Goal: Task Accomplishment & Management: Manage account settings

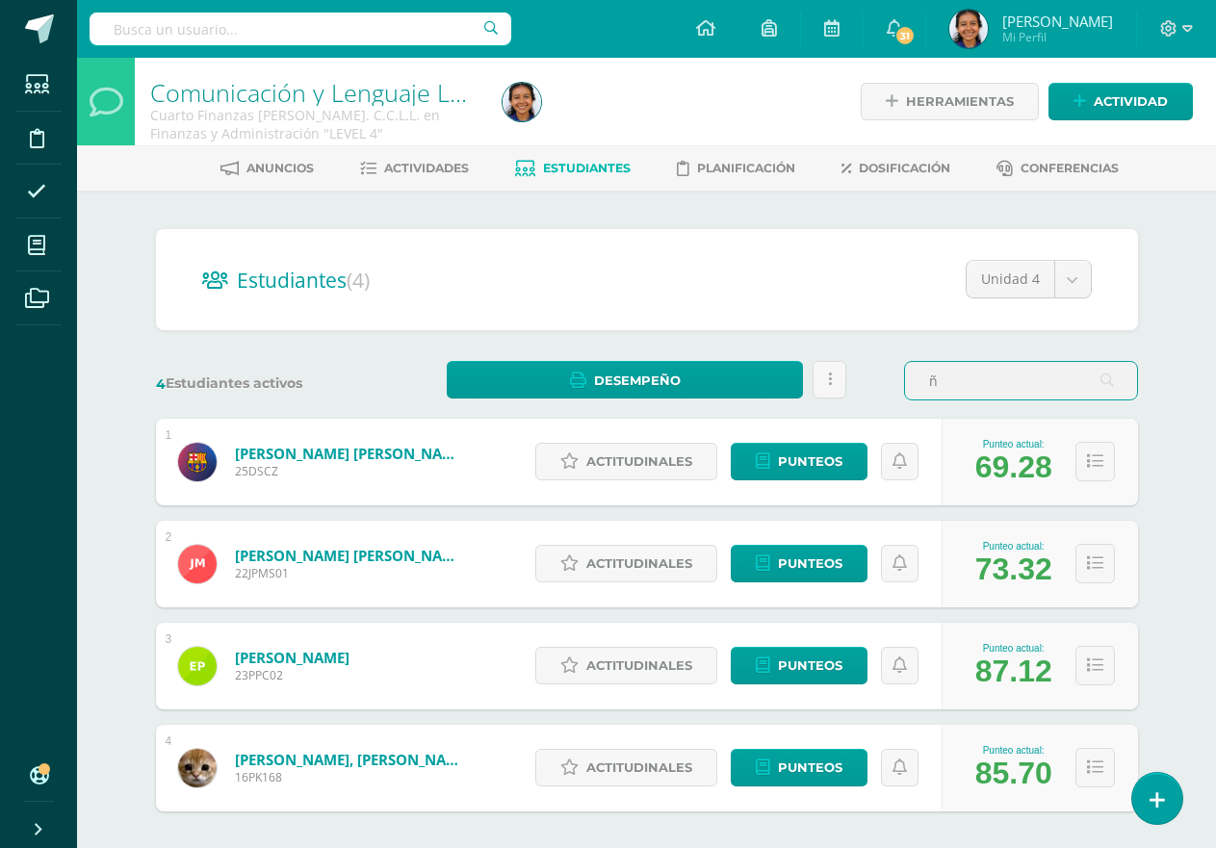
type input "ñ"
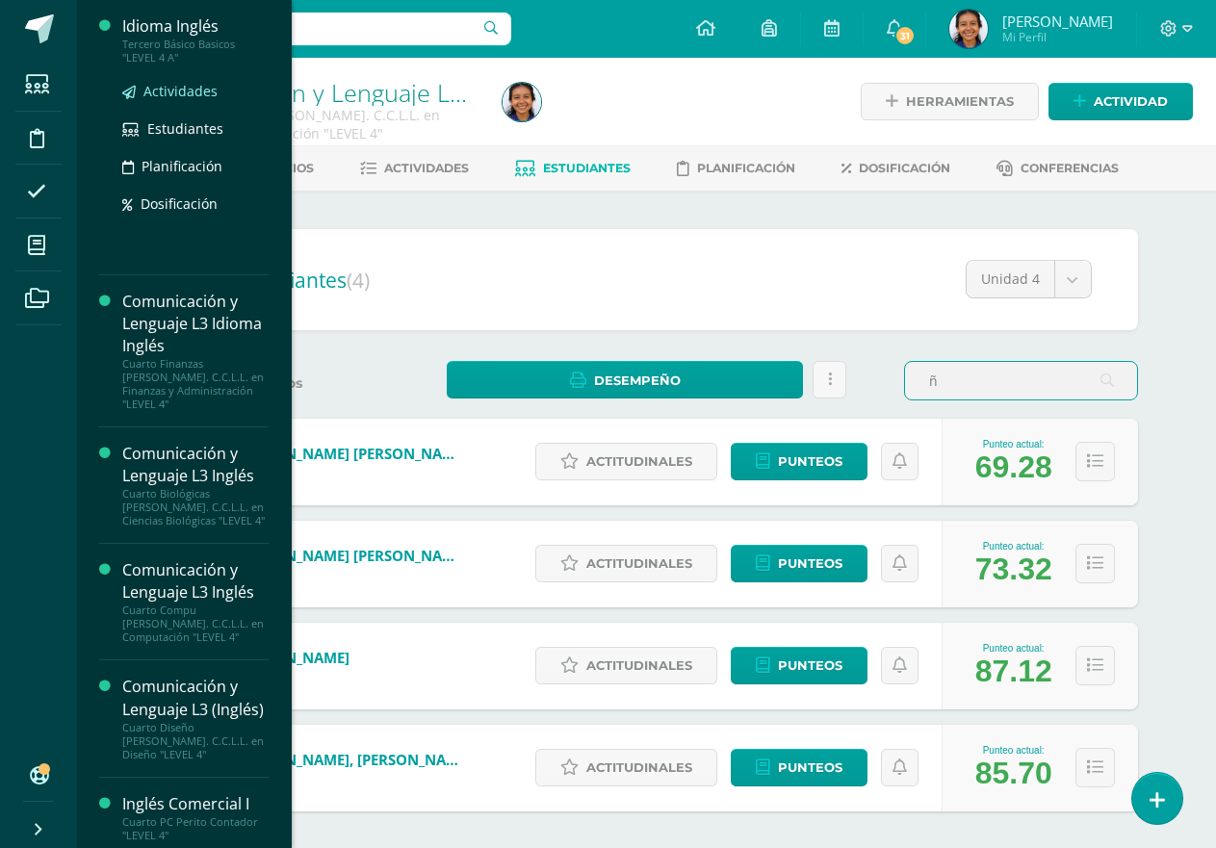
click at [166, 97] on span "Actividades" at bounding box center [180, 91] width 74 height 18
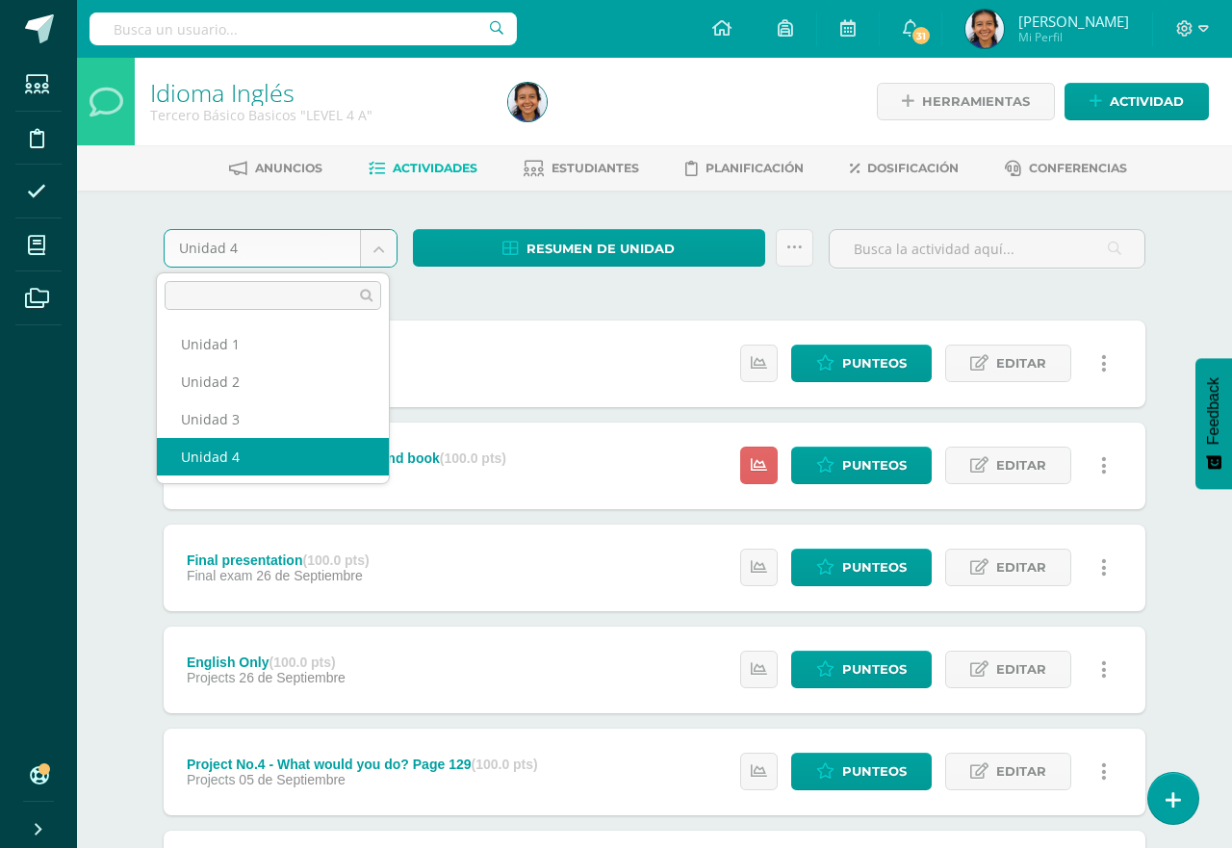
click at [373, 254] on body "Estudiantes Disciplina Asistencia Mis cursos Archivos Soporte Ayuda Reportar un…" at bounding box center [616, 675] width 1232 height 1351
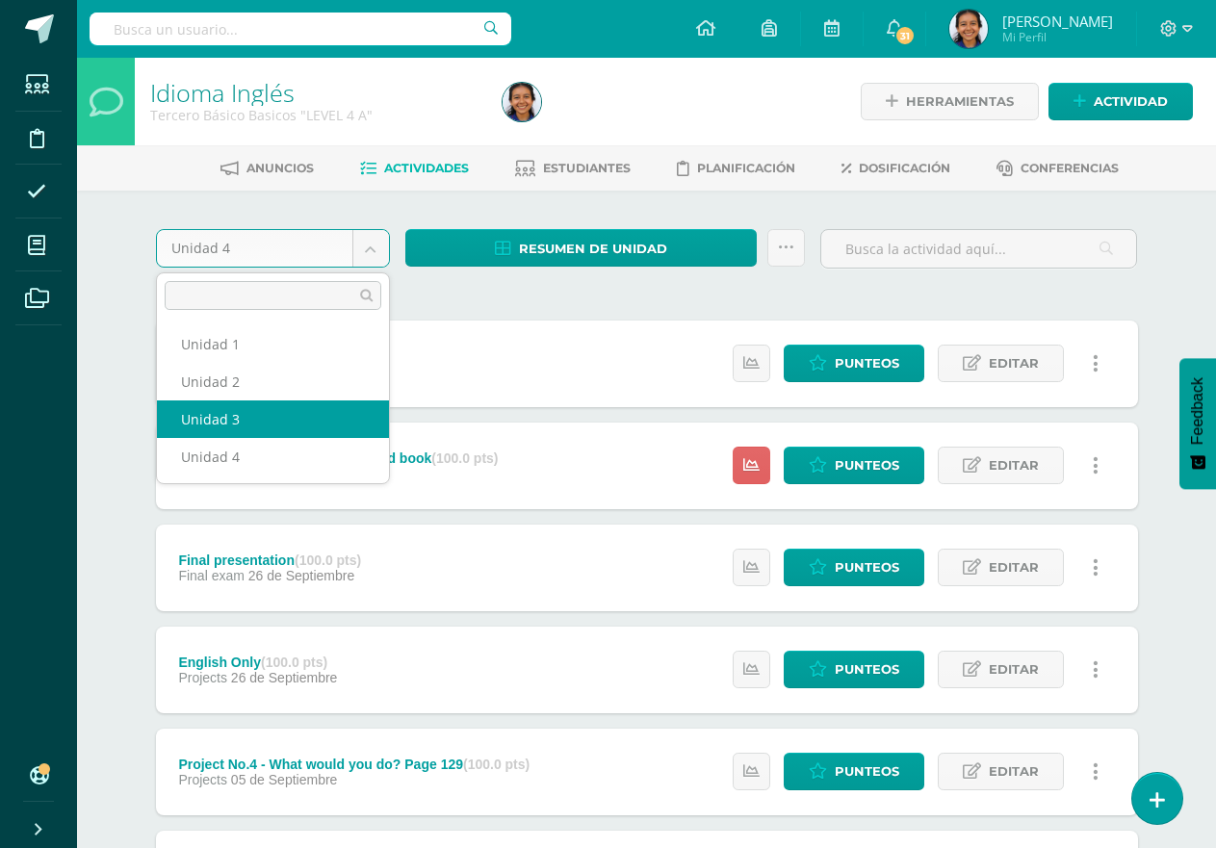
select select "Unidad 3"
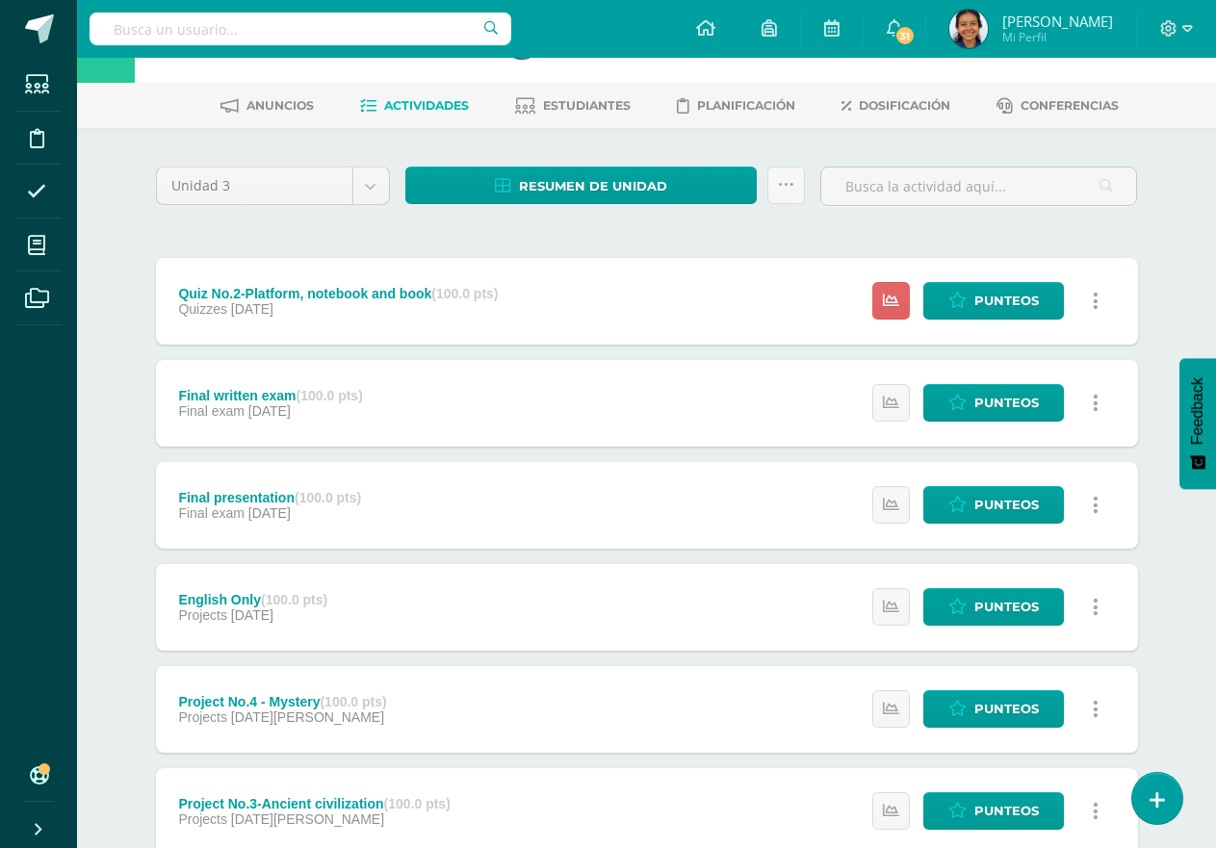
scroll to position [96, 0]
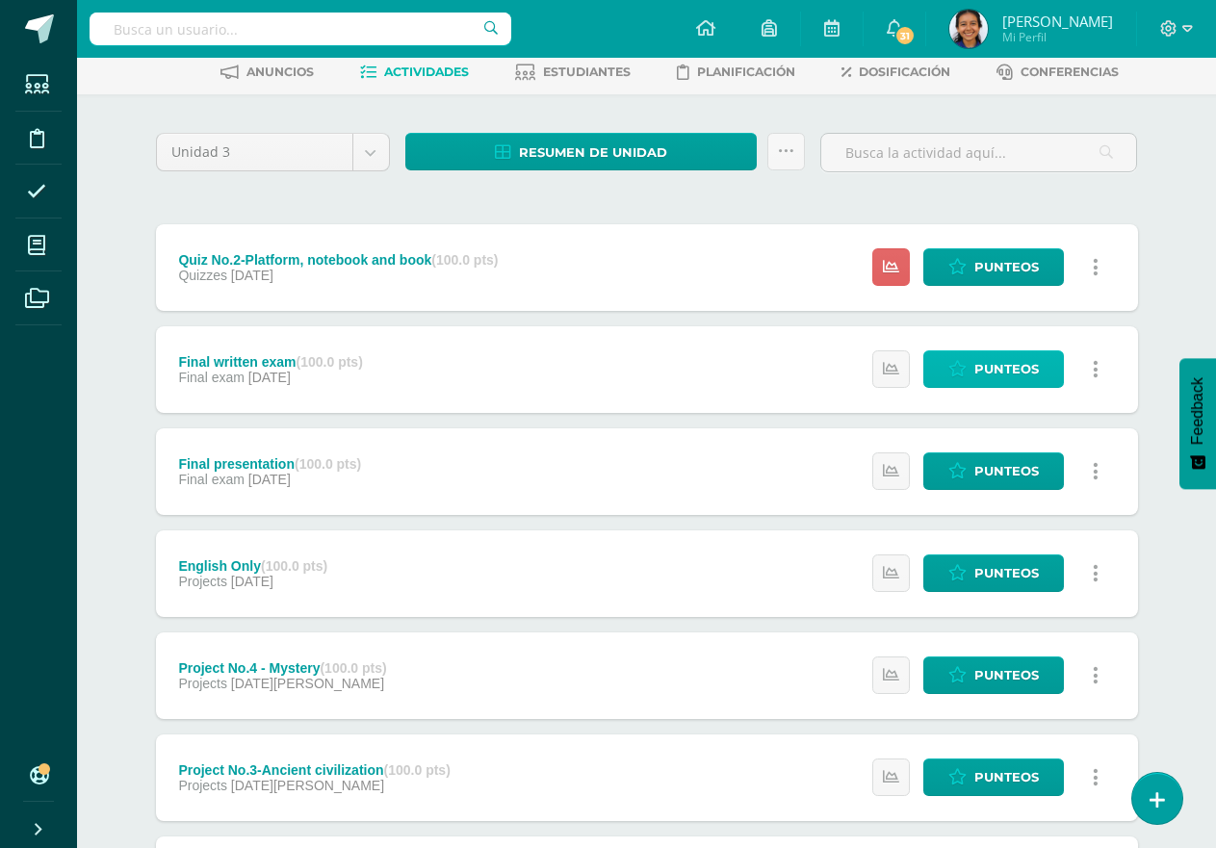
click at [984, 376] on span "Punteos" at bounding box center [1006, 369] width 64 height 36
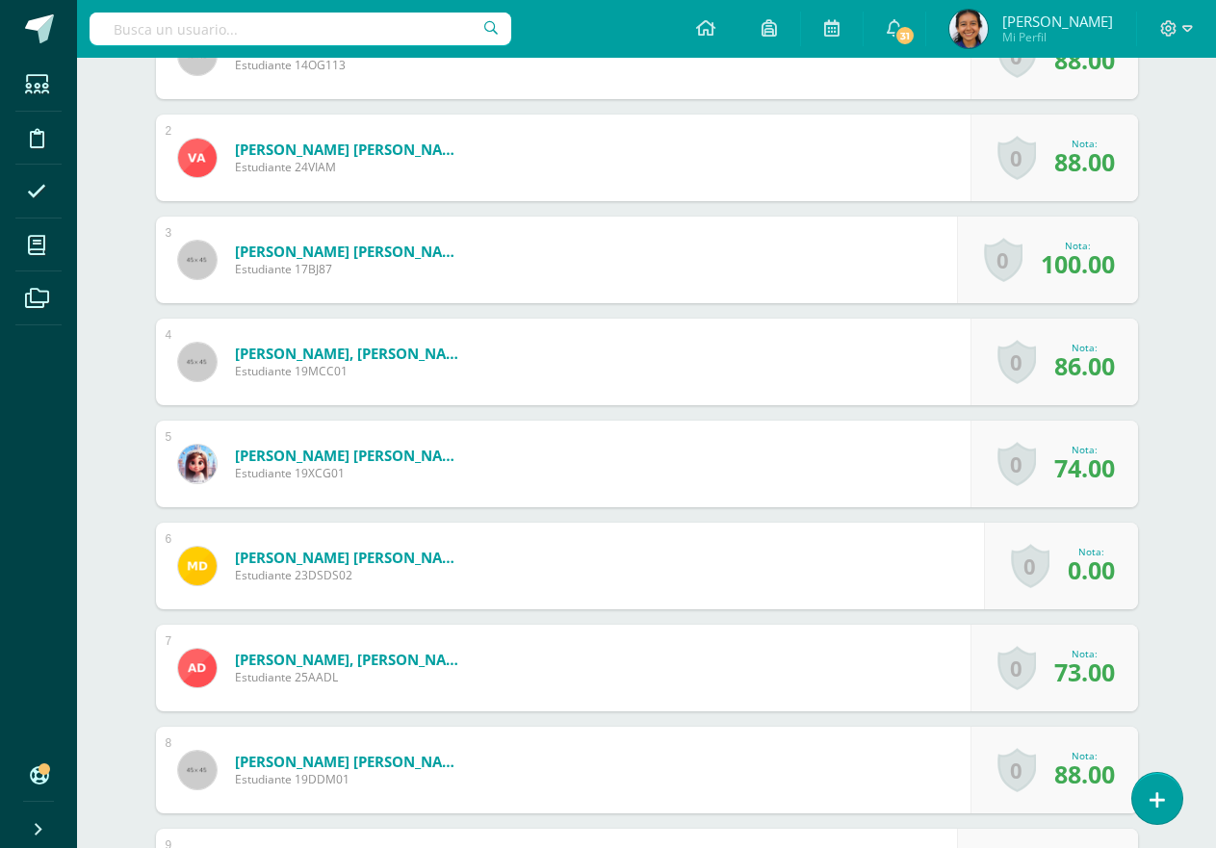
scroll to position [638, 0]
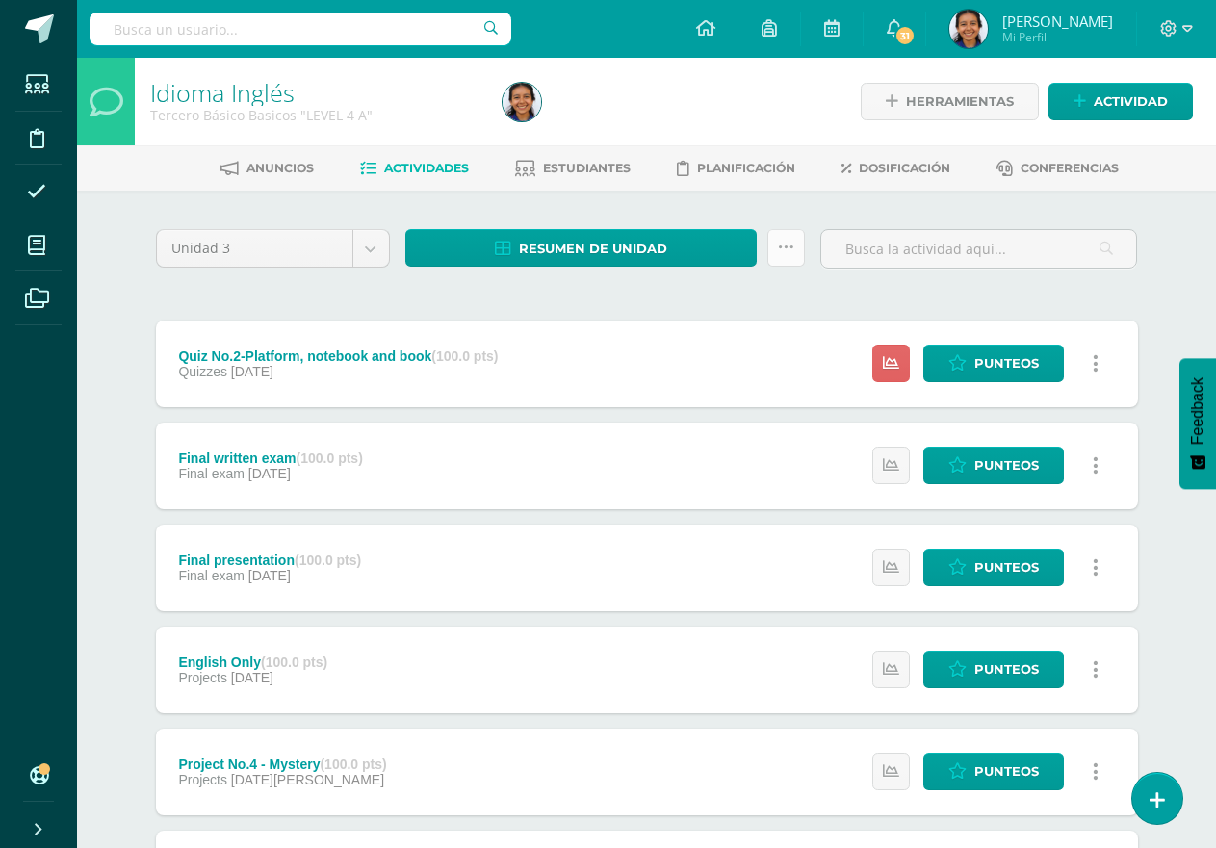
click at [798, 263] on link at bounding box center [786, 248] width 38 height 38
click at [705, 300] on link "Enviar punteos a revision" at bounding box center [738, 309] width 212 height 46
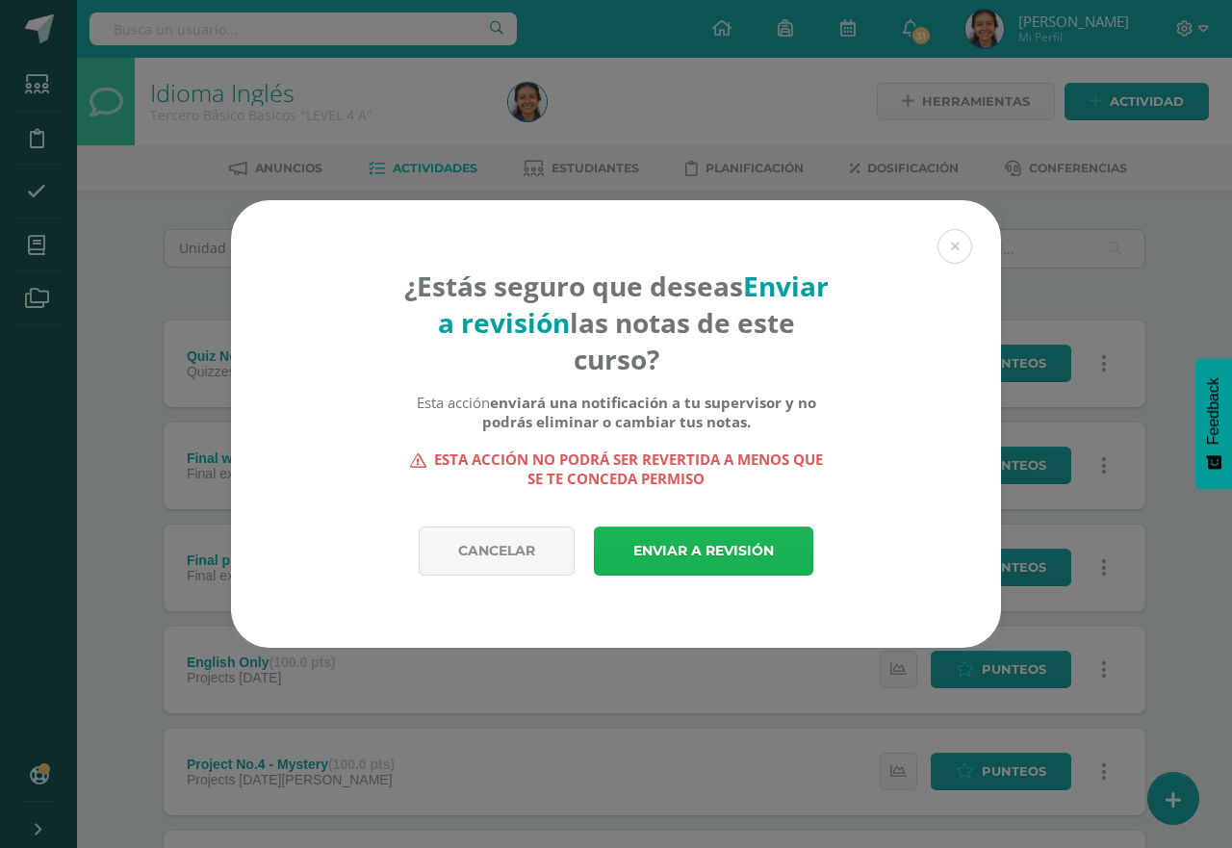
click at [670, 548] on link "Enviar a revisión" at bounding box center [703, 550] width 219 height 49
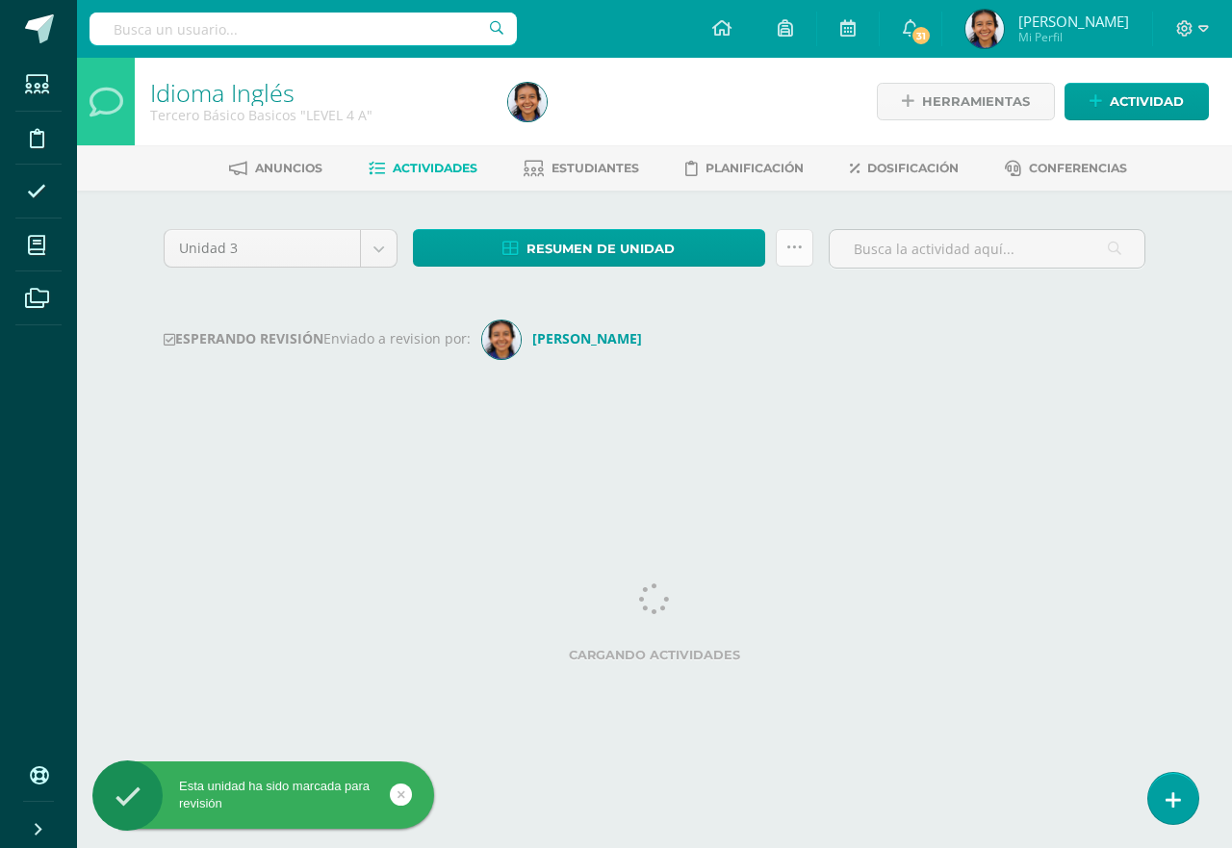
click at [791, 253] on icon at bounding box center [794, 248] width 16 height 16
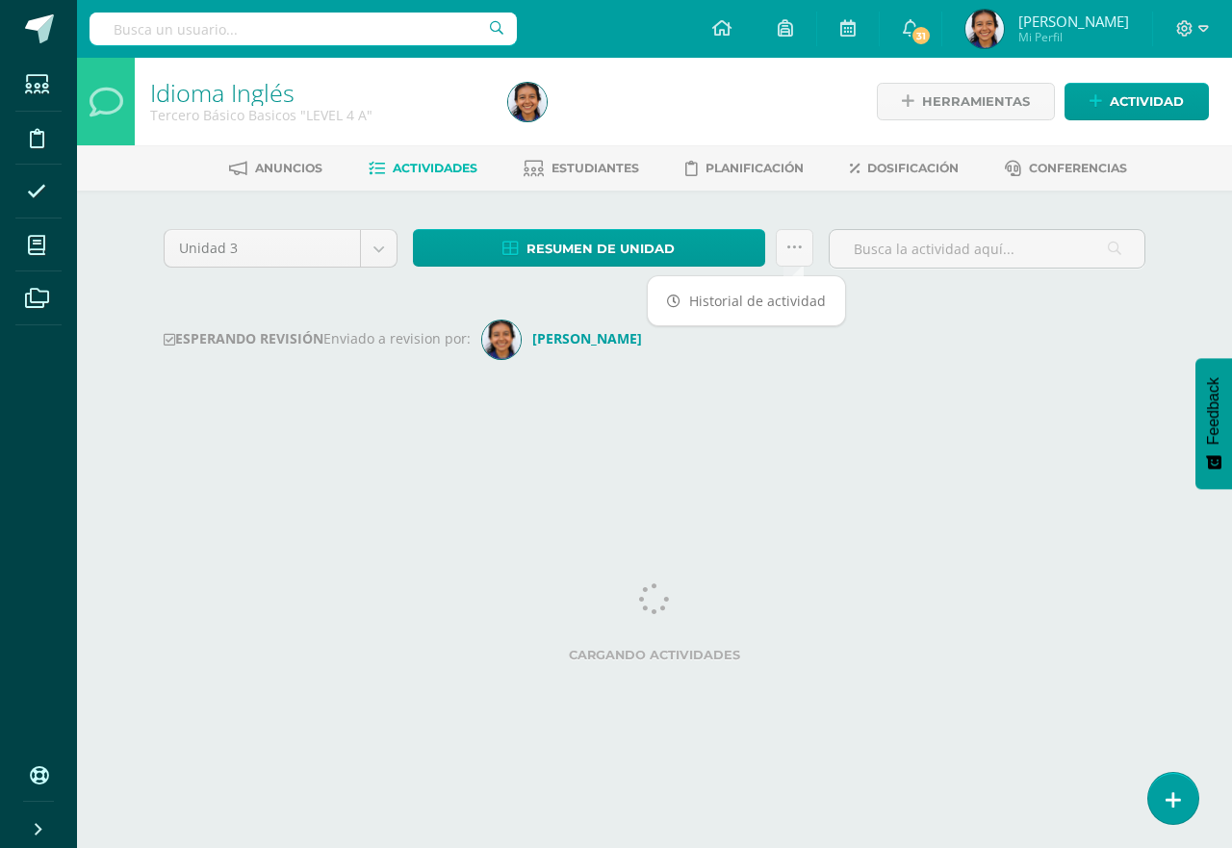
click at [930, 307] on div "Unidad 3 Unidad 1 Unidad 2 Unidad 3 Unidad 4 Resumen de unidad Descargar como H…" at bounding box center [654, 321] width 997 height 185
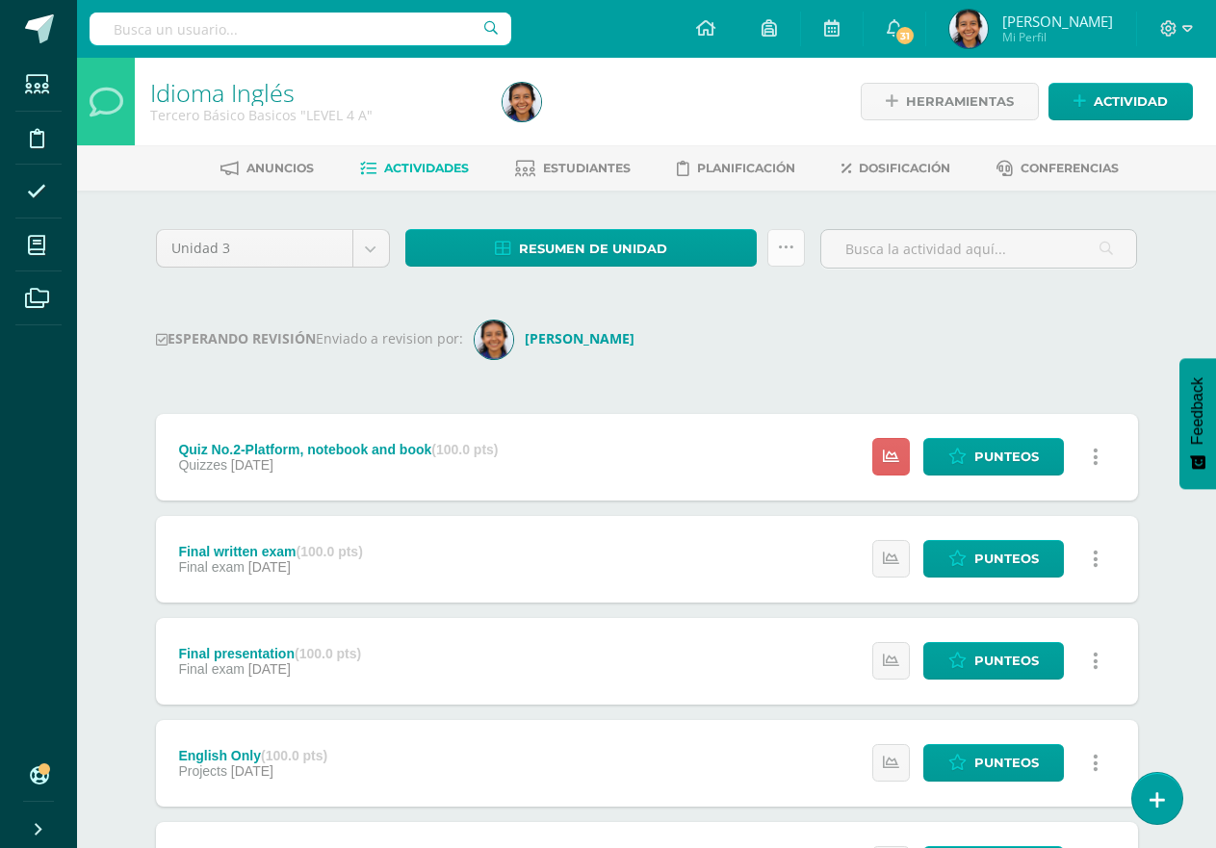
click at [793, 245] on icon at bounding box center [786, 248] width 16 height 16
click at [855, 318] on div "Unidad 3 Unidad 1 Unidad 2 Unidad 3 Unidad 4 Resumen de unidad Descargar como H…" at bounding box center [646, 817] width 997 height 1177
click at [925, 36] on link "31" at bounding box center [894, 29] width 62 height 58
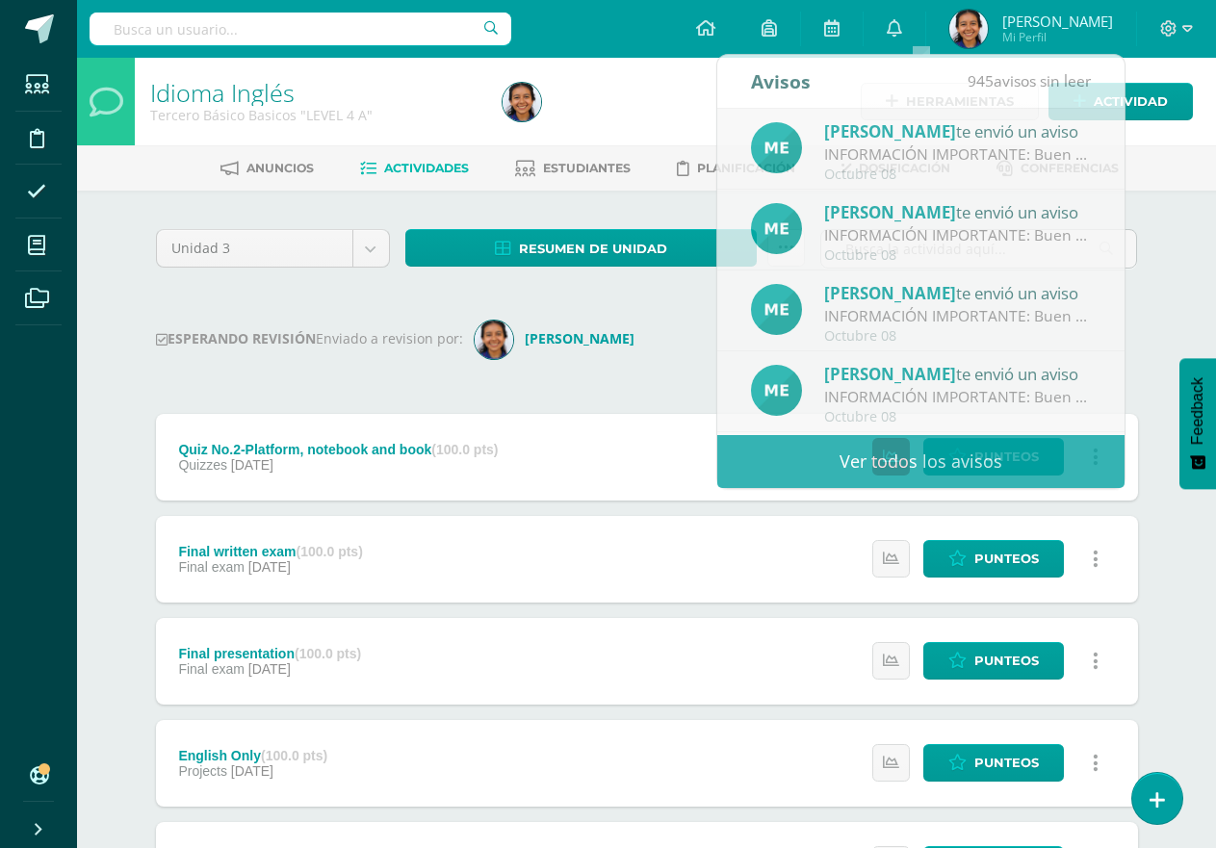
click at [695, 294] on div "Unidad 3 Unidad 1 Unidad 2 Unidad 3 Unidad 4 Resumen de unidad Descargar como H…" at bounding box center [646, 817] width 997 height 1177
